Goal: Transaction & Acquisition: Purchase product/service

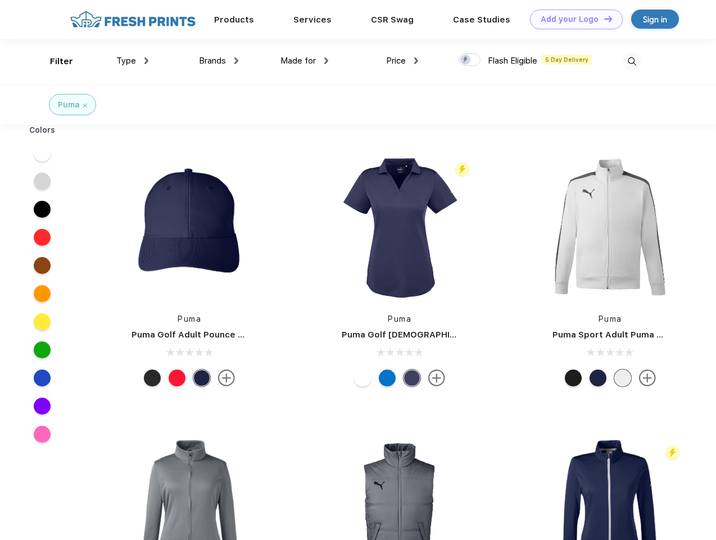
click at [572, 19] on link "Add your Logo Design Tool" at bounding box center [576, 20] width 93 height 20
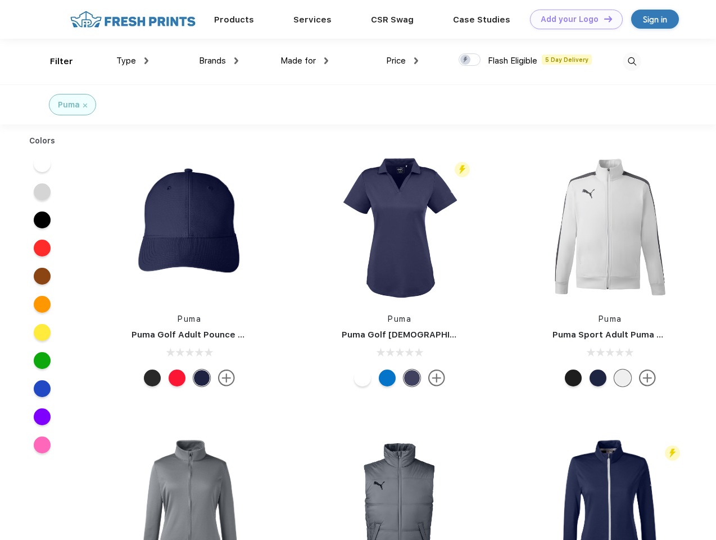
click at [0, 0] on div "Design Tool" at bounding box center [0, 0] width 0 height 0
click at [603, 19] on link "Add your Logo Design Tool" at bounding box center [576, 20] width 93 height 20
click at [54, 61] on div "Filter" at bounding box center [61, 61] width 23 height 13
click at [133, 61] on span "Type" at bounding box center [126, 61] width 20 height 10
click at [219, 61] on span "Brands" at bounding box center [212, 61] width 27 height 10
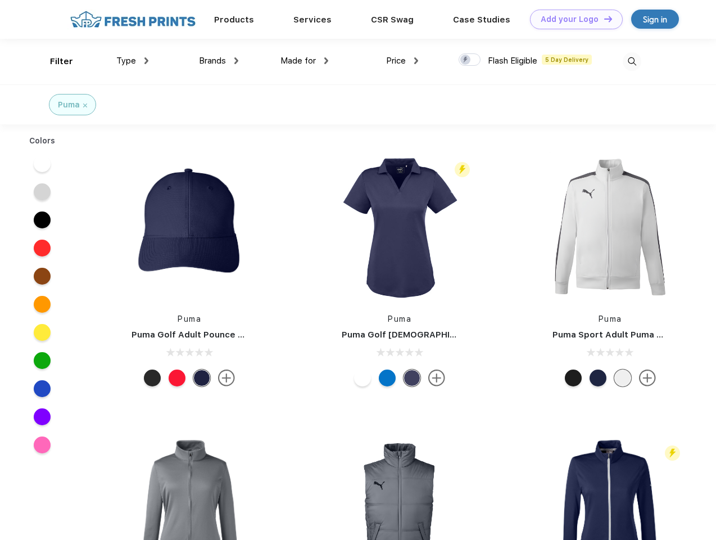
click at [305, 61] on span "Made for" at bounding box center [298, 61] width 35 height 10
click at [403, 61] on span "Price" at bounding box center [396, 61] width 20 height 10
click at [470, 60] on div at bounding box center [470, 59] width 22 height 12
click at [466, 60] on input "checkbox" at bounding box center [462, 56] width 7 height 7
click at [632, 61] on img at bounding box center [632, 61] width 19 height 19
